Goal: Information Seeking & Learning: Learn about a topic

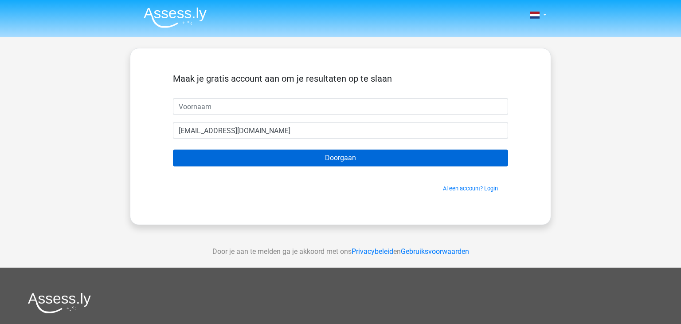
scroll to position [5, 0]
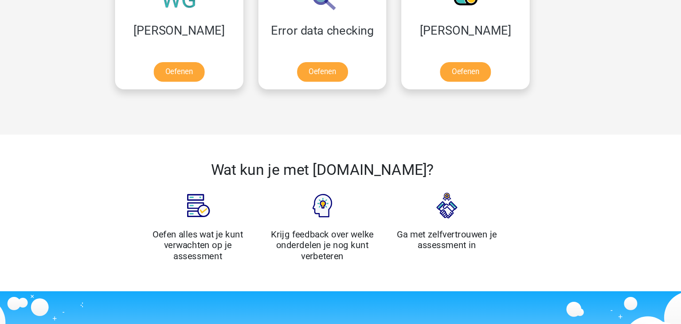
scroll to position [791, 0]
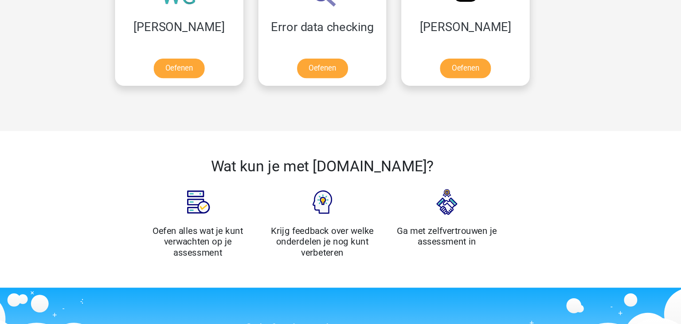
click at [223, 203] on img at bounding box center [222, 208] width 44 height 44
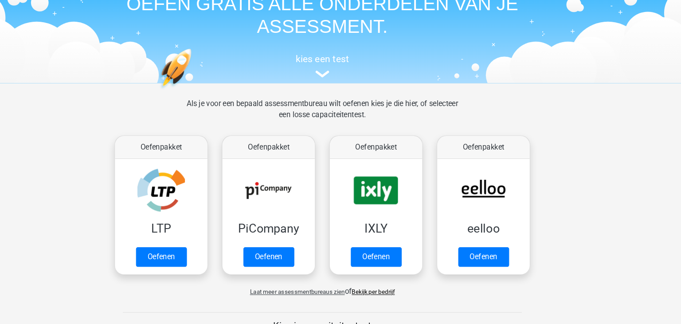
scroll to position [25, 0]
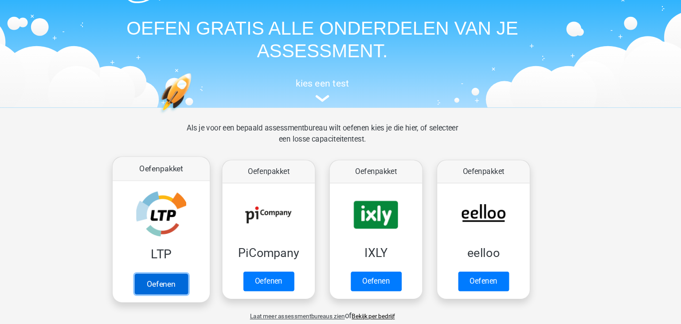
click at [193, 268] on link "Oefenen" at bounding box center [187, 269] width 51 height 20
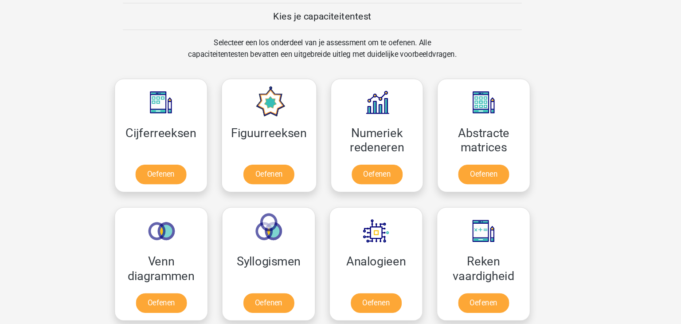
scroll to position [329, 0]
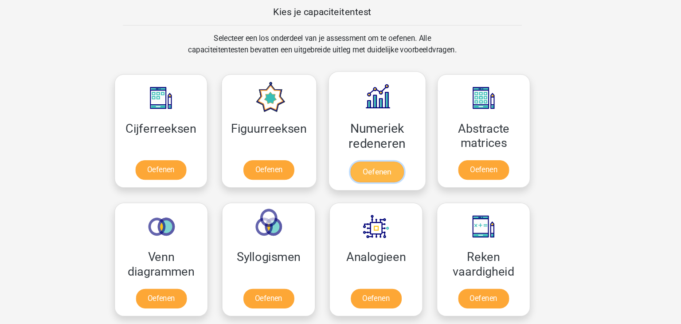
click at [392, 175] on link "Oefenen" at bounding box center [392, 179] width 51 height 20
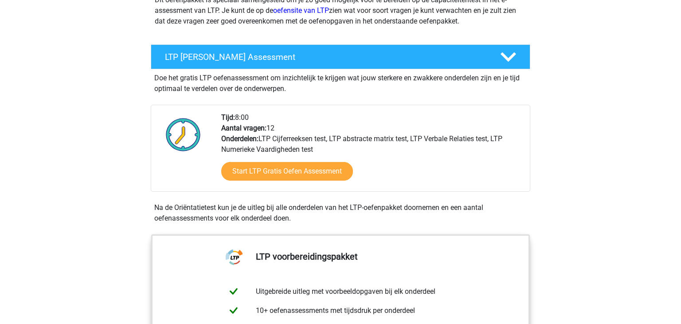
scroll to position [139, 0]
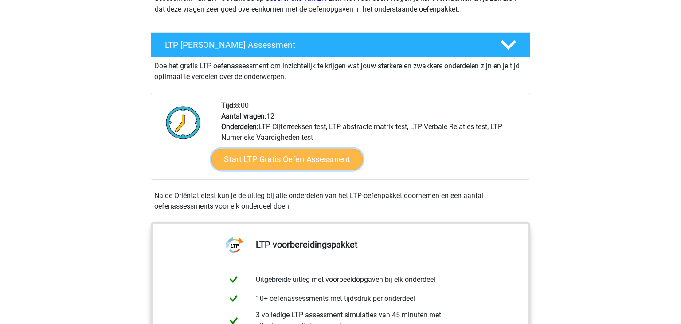
click at [317, 159] on link "Start LTP Gratis Oefen Assessment" at bounding box center [287, 159] width 152 height 21
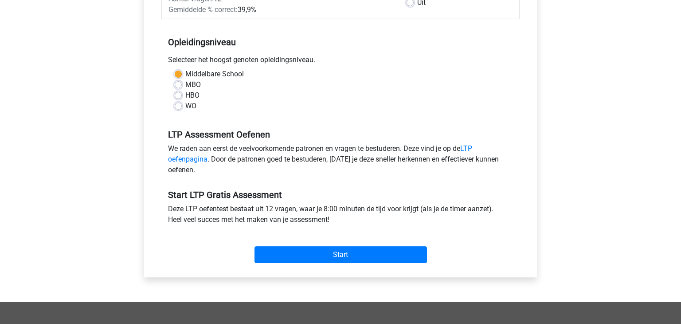
scroll to position [162, 0]
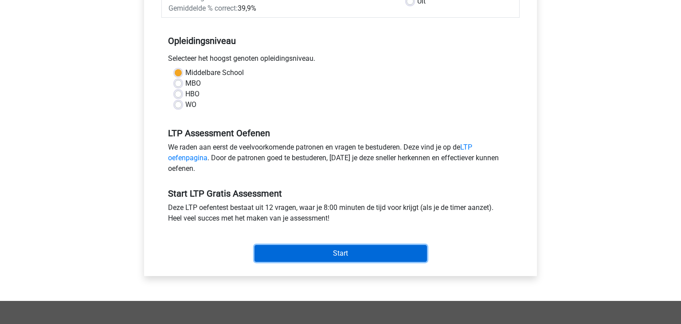
click at [376, 256] on input "Start" at bounding box center [340, 253] width 172 height 17
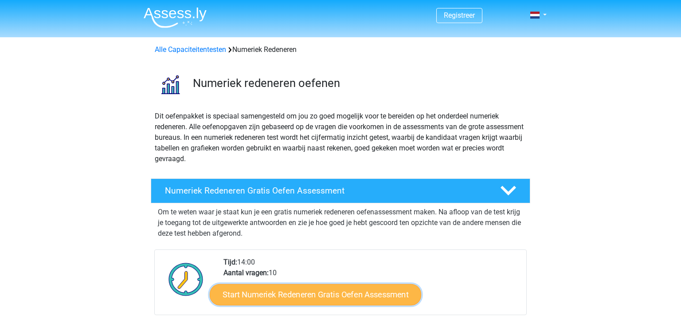
click at [317, 294] on link "Start Numeriek Redeneren Gratis Oefen Assessment" at bounding box center [315, 293] width 211 height 21
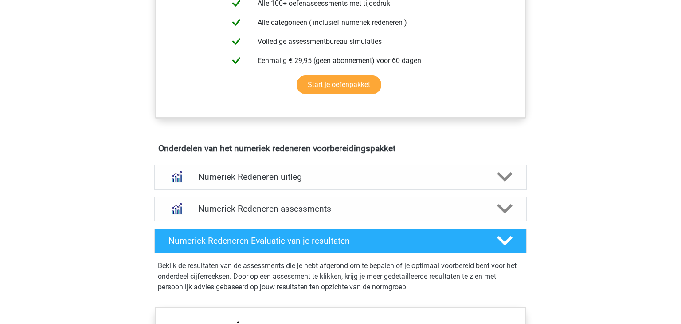
scroll to position [422, 0]
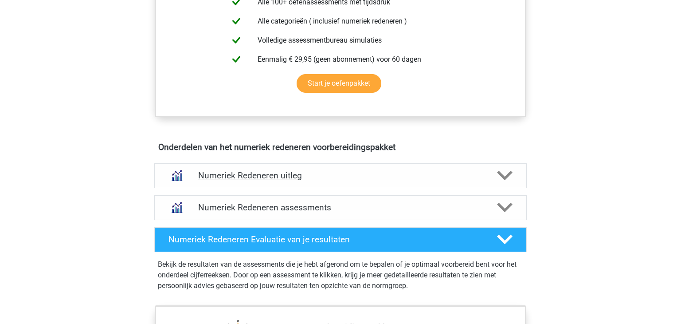
click at [505, 173] on icon at bounding box center [505, 176] width 16 height 16
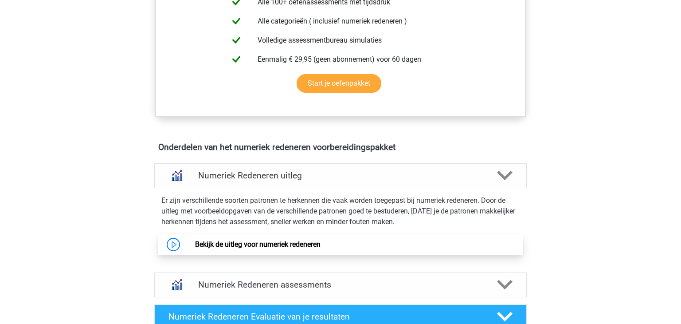
click at [313, 245] on link "Bekijk de uitleg voor numeriek redeneren" at bounding box center [257, 244] width 125 height 8
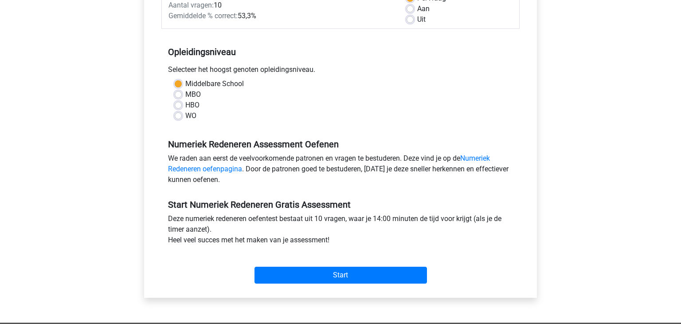
scroll to position [154, 0]
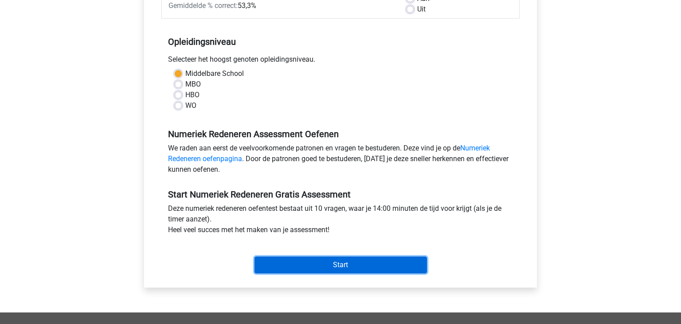
click at [325, 267] on input "Start" at bounding box center [340, 264] width 172 height 17
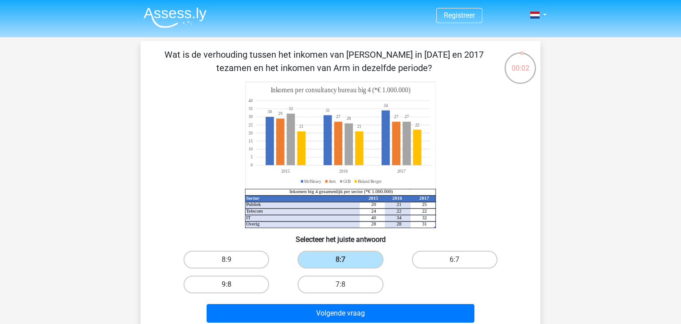
click at [245, 285] on label "9:8" at bounding box center [227, 284] width 86 height 18
click at [232, 285] on input "9:8" at bounding box center [230, 287] width 6 height 6
radio input "true"
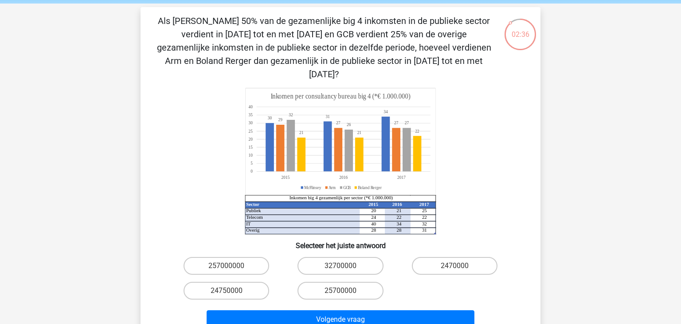
scroll to position [36, 0]
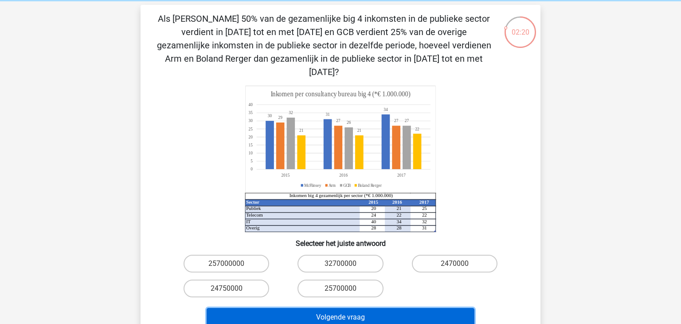
click at [345, 308] on button "Volgende vraag" at bounding box center [341, 317] width 268 height 19
click at [359, 308] on button "Volgende vraag" at bounding box center [341, 317] width 268 height 19
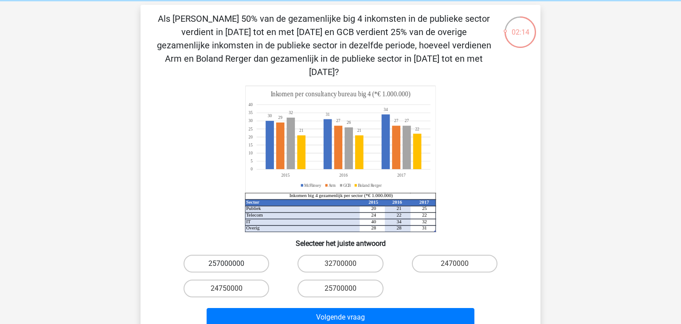
click at [246, 254] on label "257000000" at bounding box center [227, 263] width 86 height 18
click at [232, 263] on input "257000000" at bounding box center [230, 266] width 6 height 6
radio input "true"
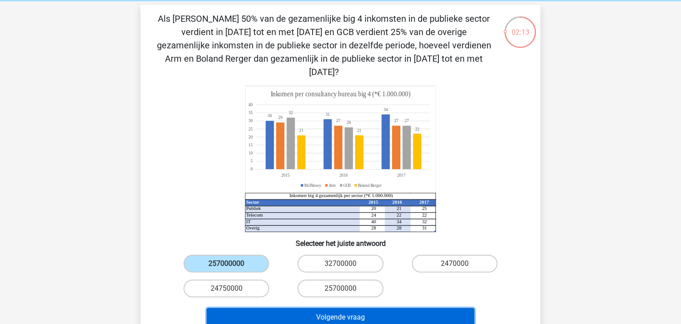
click at [291, 308] on button "Volgende vraag" at bounding box center [341, 317] width 268 height 19
click at [313, 308] on button "Volgende vraag" at bounding box center [341, 317] width 268 height 19
click at [330, 308] on button "Volgende vraag" at bounding box center [341, 317] width 268 height 19
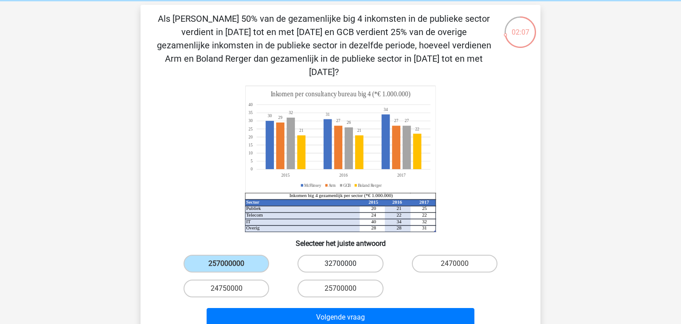
click at [335, 254] on label "32700000" at bounding box center [340, 263] width 86 height 18
click at [340, 263] on input "32700000" at bounding box center [343, 266] width 6 height 6
radio input "true"
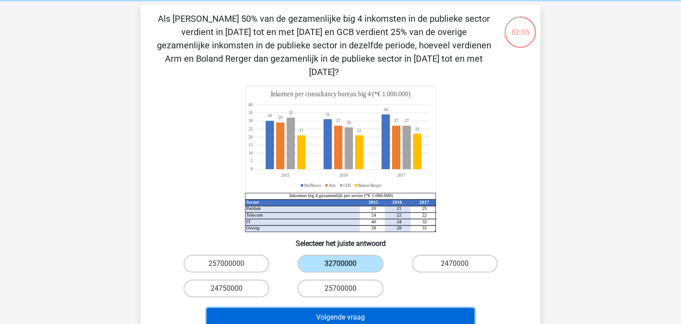
click at [359, 308] on button "Volgende vraag" at bounding box center [341, 317] width 268 height 19
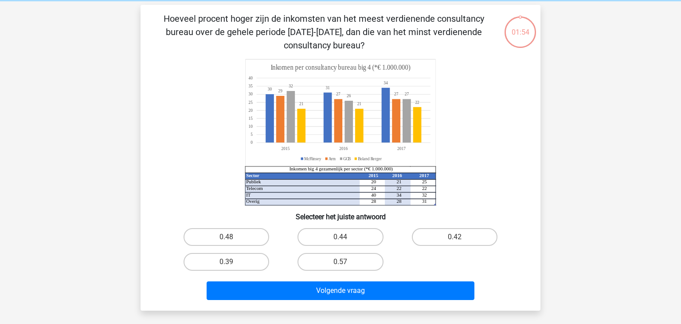
scroll to position [41, 0]
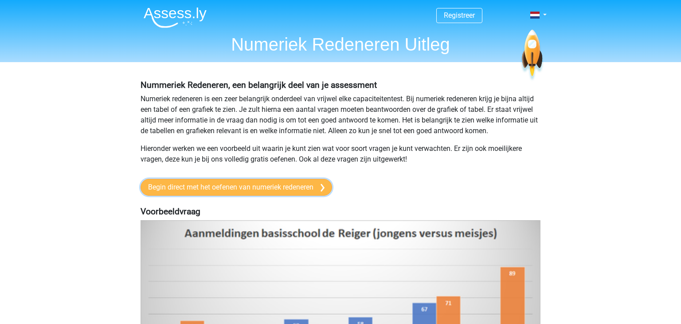
click at [250, 189] on link "Begin direct met het oefenen van numeriek redeneren" at bounding box center [237, 187] width 192 height 17
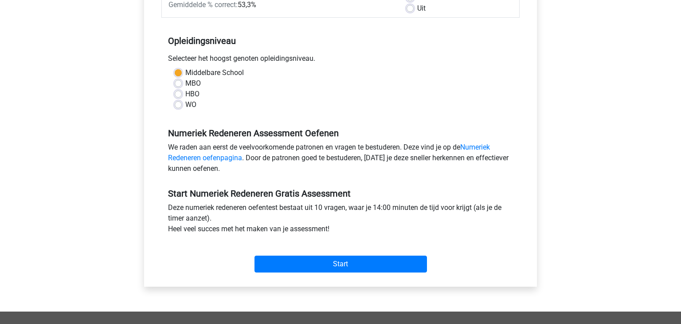
scroll to position [160, 0]
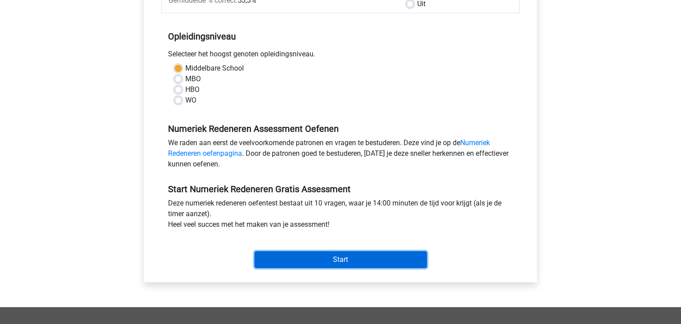
click at [357, 262] on input "Start" at bounding box center [340, 259] width 172 height 17
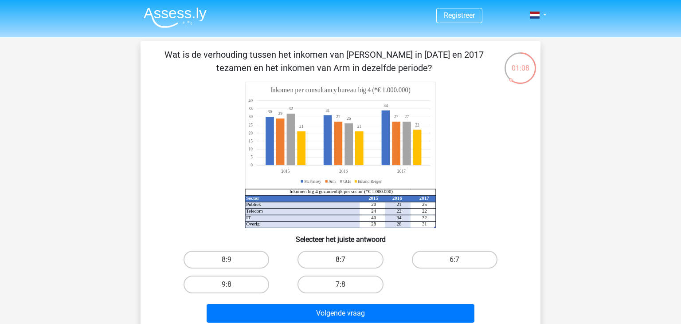
click at [338, 261] on label "8:7" at bounding box center [340, 259] width 86 height 18
click at [340, 261] on input "8:7" at bounding box center [343, 262] width 6 height 6
radio input "true"
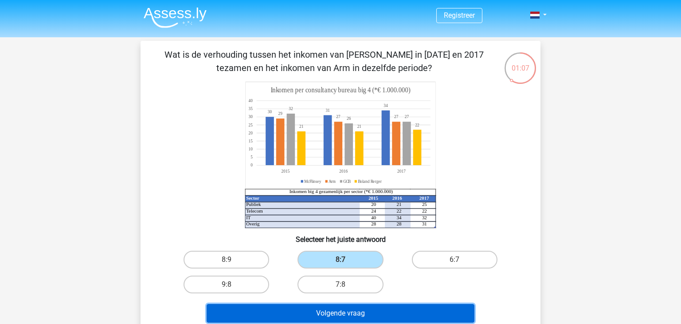
click at [344, 310] on button "Volgende vraag" at bounding box center [341, 313] width 268 height 19
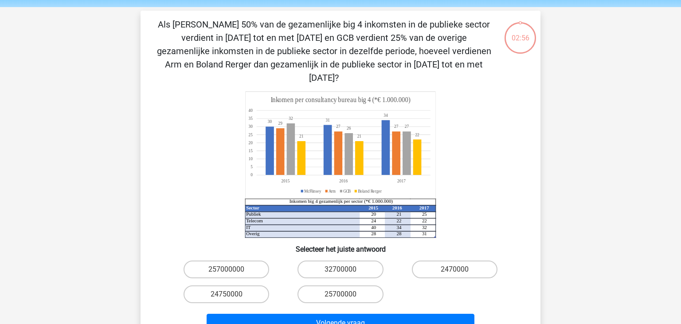
scroll to position [41, 0]
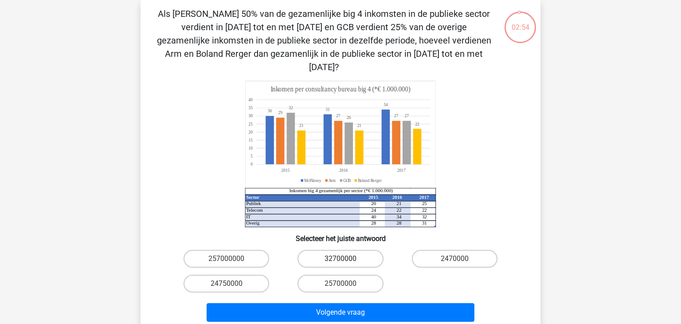
click at [345, 250] on label "32700000" at bounding box center [340, 259] width 86 height 18
click at [345, 258] on input "32700000" at bounding box center [343, 261] width 6 height 6
radio input "true"
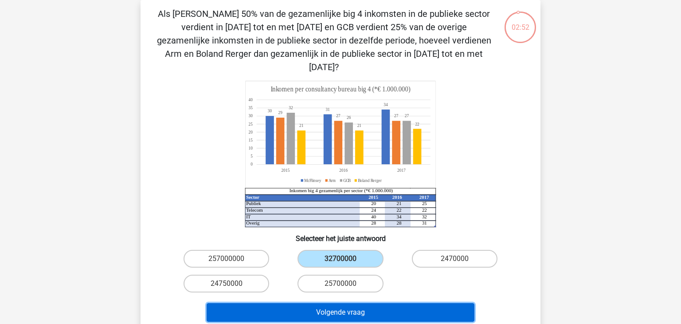
click at [348, 303] on button "Volgende vraag" at bounding box center [341, 312] width 268 height 19
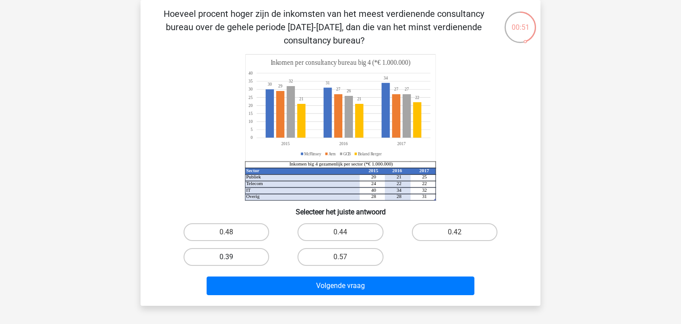
click at [253, 256] on label "0.39" at bounding box center [227, 257] width 86 height 18
click at [232, 257] on input "0.39" at bounding box center [230, 260] width 6 height 6
radio input "true"
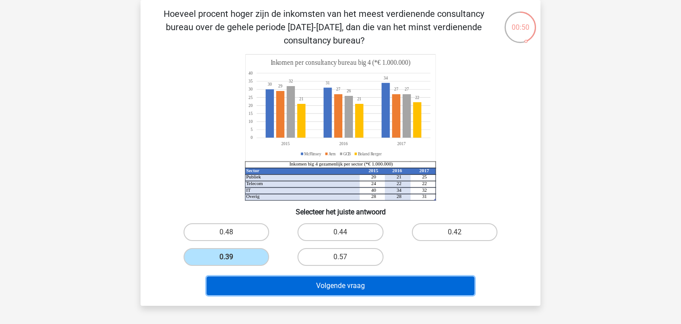
click at [307, 282] on button "Volgende vraag" at bounding box center [341, 285] width 268 height 19
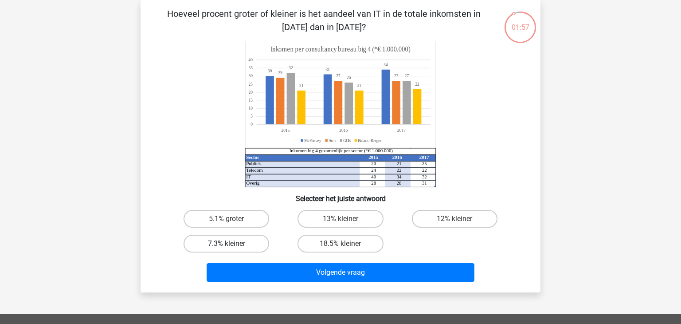
click at [247, 240] on label "7.3% kleiner" at bounding box center [227, 244] width 86 height 18
click at [232, 243] on input "7.3% kleiner" at bounding box center [230, 246] width 6 height 6
radio input "true"
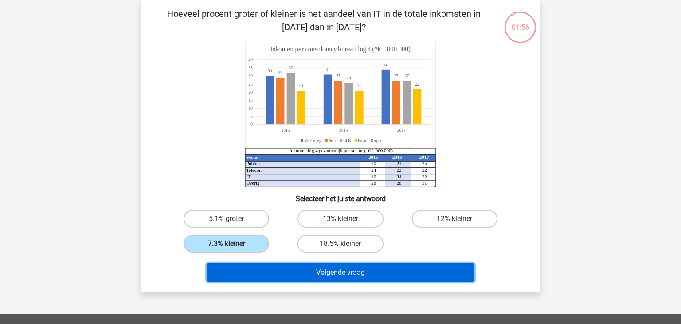
click at [330, 269] on button "Volgende vraag" at bounding box center [341, 272] width 268 height 19
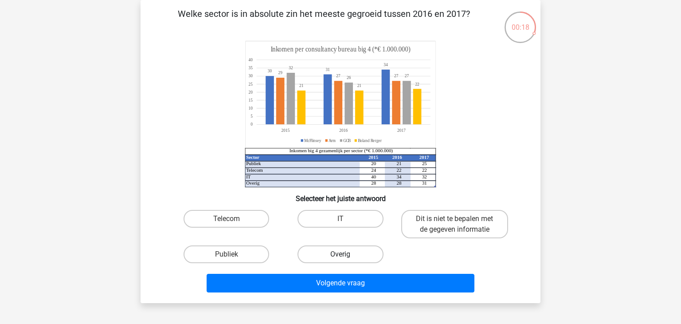
click at [342, 251] on label "Overig" at bounding box center [340, 254] width 86 height 18
click at [342, 254] on input "Overig" at bounding box center [343, 257] width 6 height 6
radio input "true"
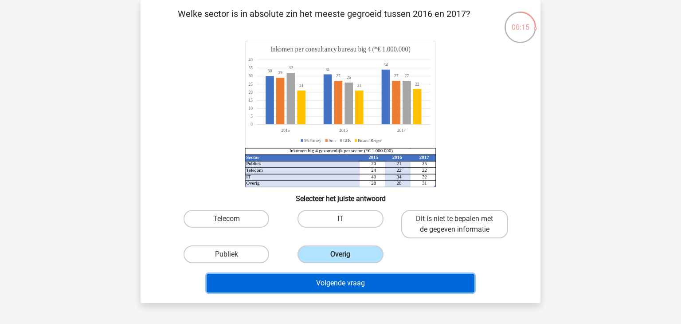
click at [334, 285] on button "Volgende vraag" at bounding box center [341, 283] width 268 height 19
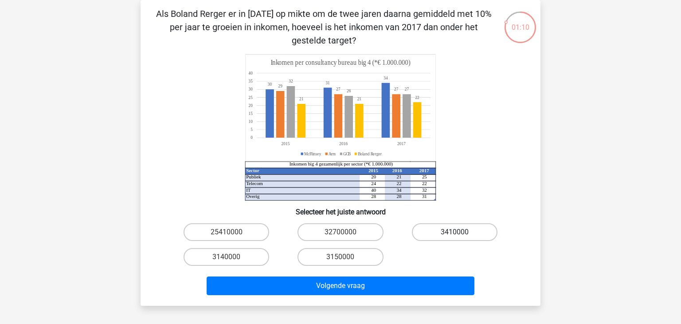
click at [433, 232] on label "3410000" at bounding box center [455, 232] width 86 height 18
click at [454, 232] on input "3410000" at bounding box center [457, 235] width 6 height 6
radio input "true"
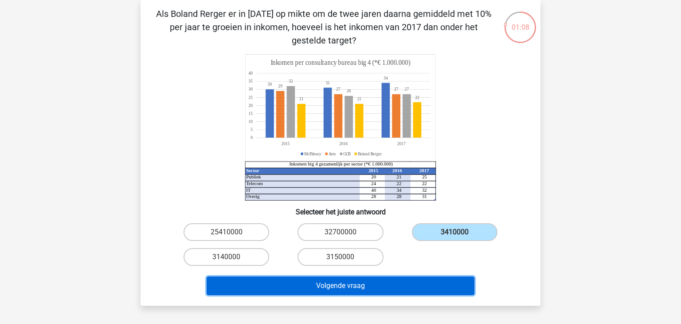
click at [380, 289] on button "Volgende vraag" at bounding box center [341, 285] width 268 height 19
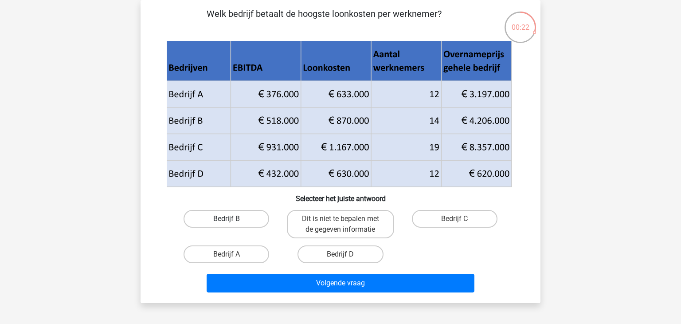
click at [229, 216] on label "Bedrijf B" at bounding box center [227, 219] width 86 height 18
click at [229, 219] on input "Bedrijf B" at bounding box center [230, 222] width 6 height 6
radio input "true"
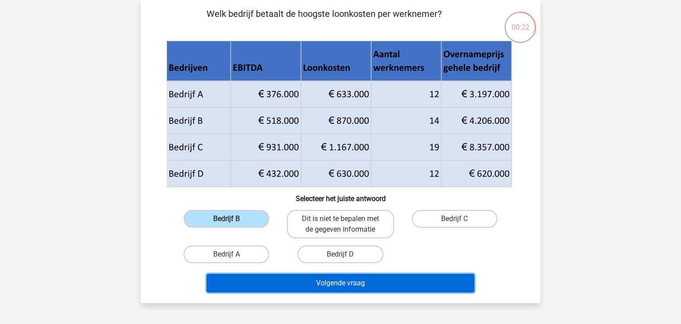
click at [267, 284] on button "Volgende vraag" at bounding box center [341, 283] width 268 height 19
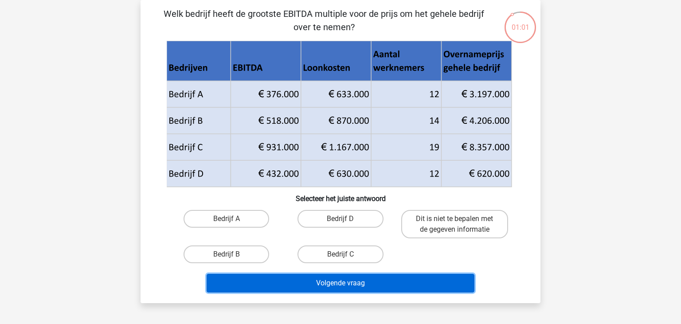
click at [310, 281] on button "Volgende vraag" at bounding box center [341, 283] width 268 height 19
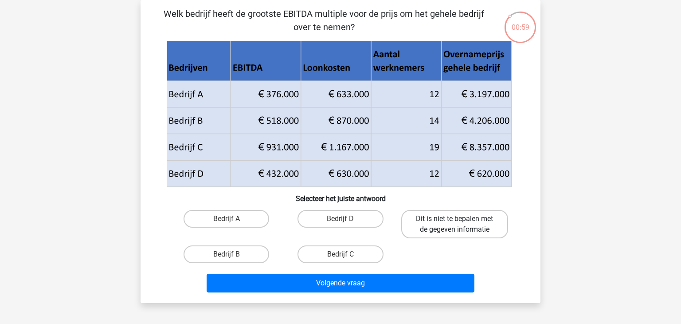
click at [431, 219] on label "Dit is niet te bepalen met de gegeven informatie" at bounding box center [454, 224] width 107 height 28
click at [454, 219] on input "Dit is niet te bepalen met de gegeven informatie" at bounding box center [457, 222] width 6 height 6
radio input "true"
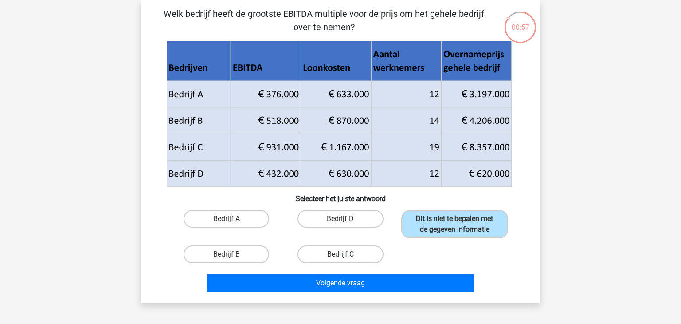
click at [362, 246] on label "Bedrijf C" at bounding box center [340, 254] width 86 height 18
click at [346, 254] on input "Bedrijf C" at bounding box center [343, 257] width 6 height 6
radio input "true"
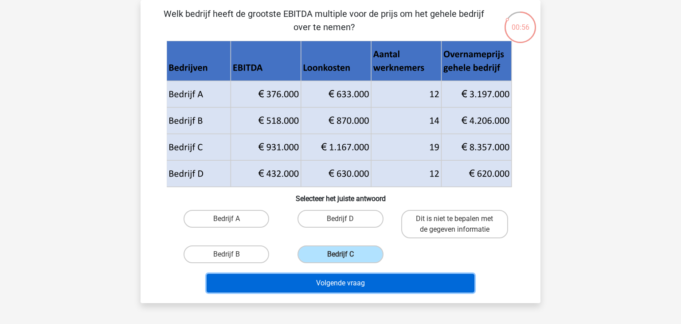
click at [364, 284] on button "Volgende vraag" at bounding box center [341, 283] width 268 height 19
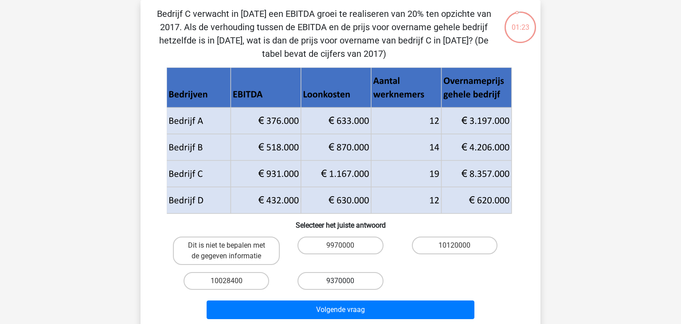
click at [352, 284] on label "9370000" at bounding box center [340, 281] width 86 height 18
click at [346, 284] on input "9370000" at bounding box center [343, 284] width 6 height 6
radio input "true"
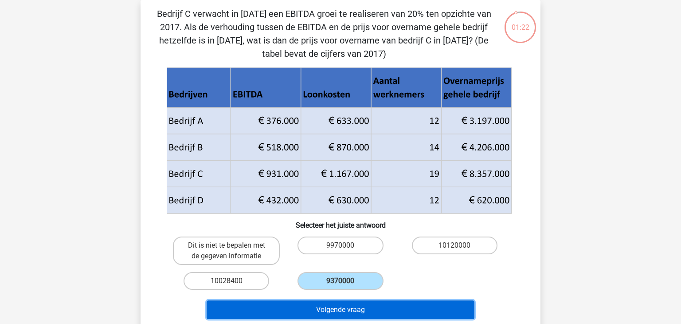
click at [353, 311] on button "Volgende vraag" at bounding box center [341, 309] width 268 height 19
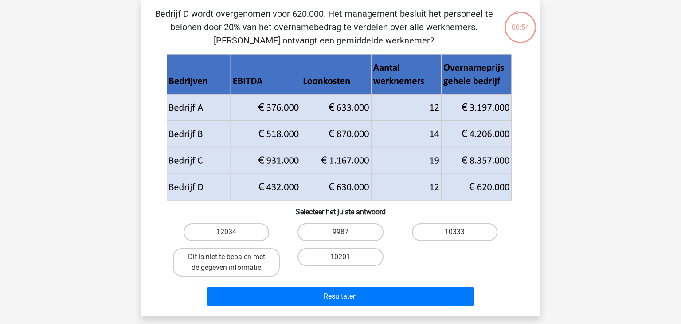
click at [451, 227] on label "10333" at bounding box center [455, 232] width 86 height 18
click at [454, 232] on input "10333" at bounding box center [457, 235] width 6 height 6
radio input "true"
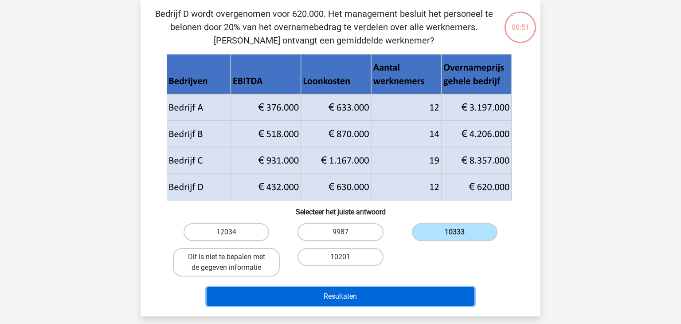
click at [429, 294] on button "Resultaten" at bounding box center [341, 296] width 268 height 19
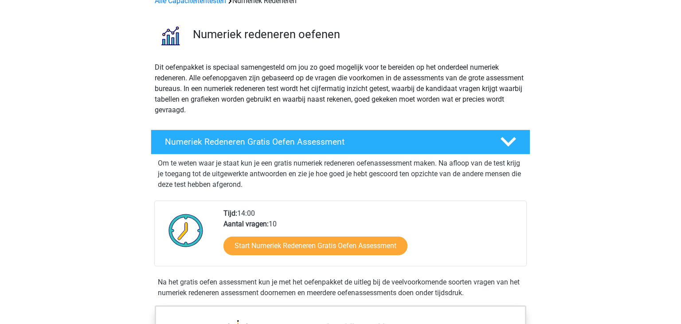
scroll to position [51, 0]
